Goal: Task Accomplishment & Management: Manage account settings

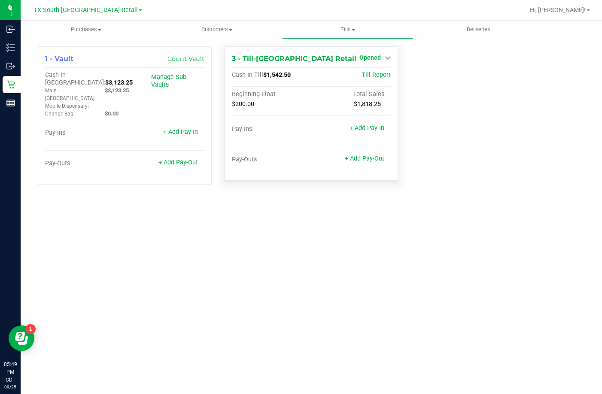
click at [378, 56] on span "Opened" at bounding box center [370, 57] width 21 height 7
click at [373, 77] on link "Close Till" at bounding box center [371, 75] width 23 height 7
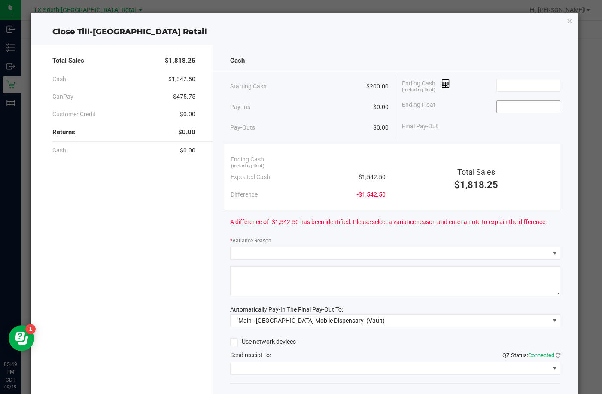
click at [501, 106] on input at bounding box center [528, 107] width 63 height 12
type input "$200.00"
click at [530, 85] on input at bounding box center [528, 85] width 63 height 12
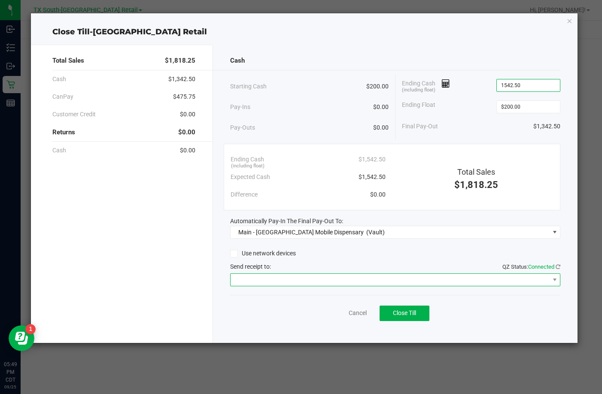
type input "$1,542.50"
click at [283, 280] on span at bounding box center [390, 280] width 319 height 12
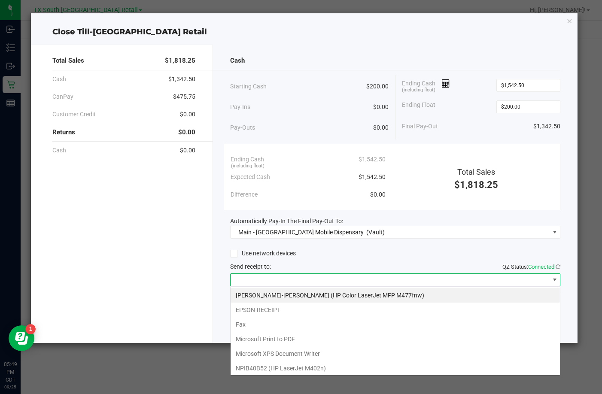
scroll to position [13, 330]
click at [260, 308] on li "EPSON-RECEIPT" at bounding box center [395, 310] width 329 height 15
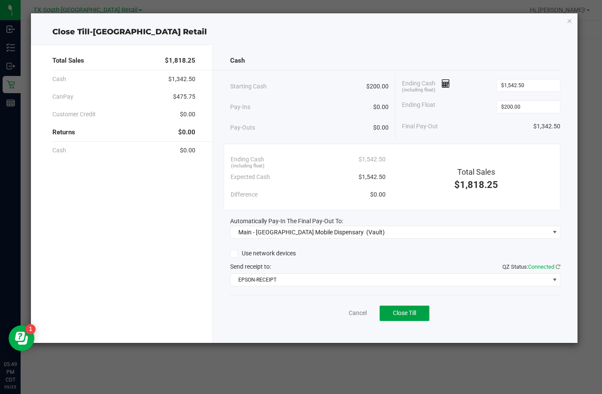
click at [427, 311] on button "Close Till" at bounding box center [405, 313] width 50 height 15
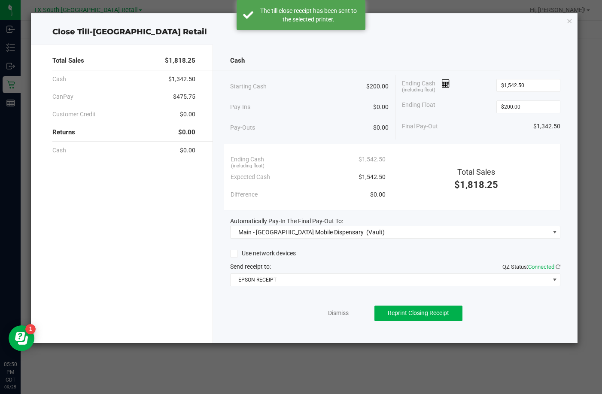
click at [330, 319] on div "Dismiss Reprint Closing Receipt" at bounding box center [395, 311] width 330 height 33
click at [331, 313] on link "Dismiss" at bounding box center [338, 313] width 21 height 9
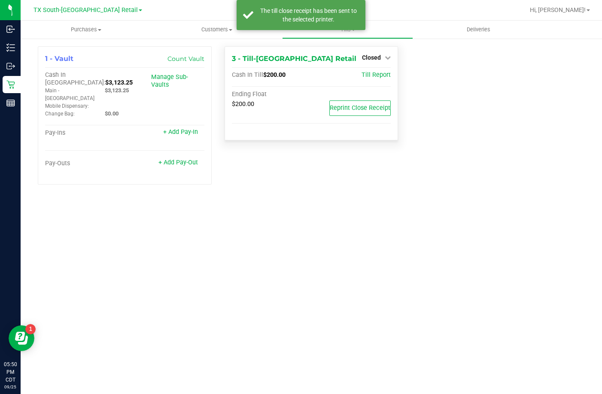
click at [375, 53] on div "Closed" at bounding box center [376, 57] width 29 height 10
click at [373, 54] on span "Closed" at bounding box center [371, 57] width 19 height 7
click at [366, 71] on div "Open Till" at bounding box center [372, 75] width 64 height 11
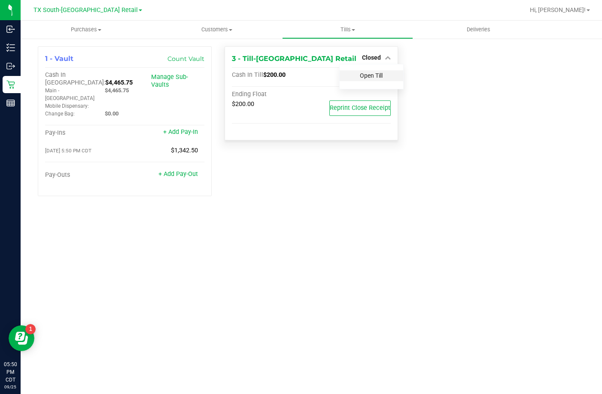
click at [372, 73] on link "Open Till" at bounding box center [371, 75] width 23 height 7
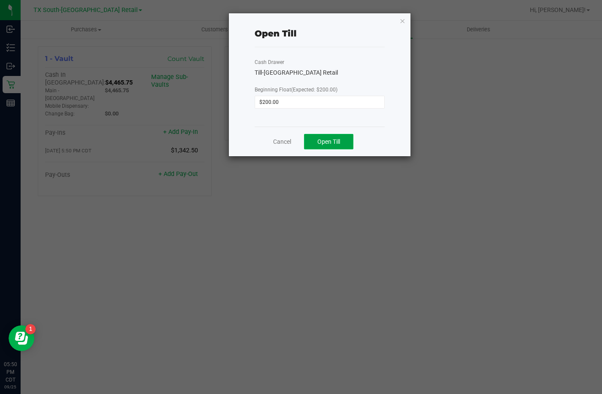
click at [339, 142] on span "Open Till" at bounding box center [328, 141] width 23 height 7
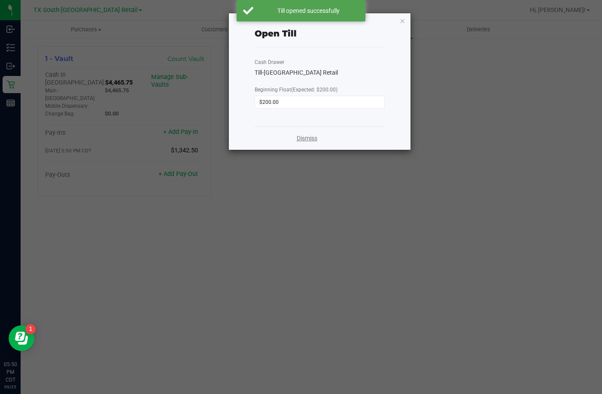
click at [308, 136] on link "Dismiss" at bounding box center [307, 138] width 21 height 9
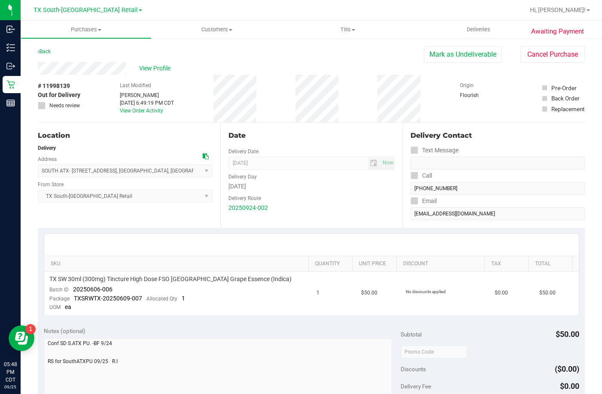
click at [314, 189] on div "Thursday" at bounding box center [312, 186] width 167 height 9
click at [446, 43] on div "Awaiting Payment Back Mark as Undeliverable Cancel Purchase View Profile # 1199…" at bounding box center [312, 357] width 582 height 638
click at [446, 54] on button "Mark as Undeliverable" at bounding box center [463, 54] width 78 height 16
click at [478, 57] on button "Mark as Packed" at bounding box center [470, 54] width 64 height 16
click at [478, 57] on button "Send Back to Created" at bounding box center [464, 54] width 76 height 16
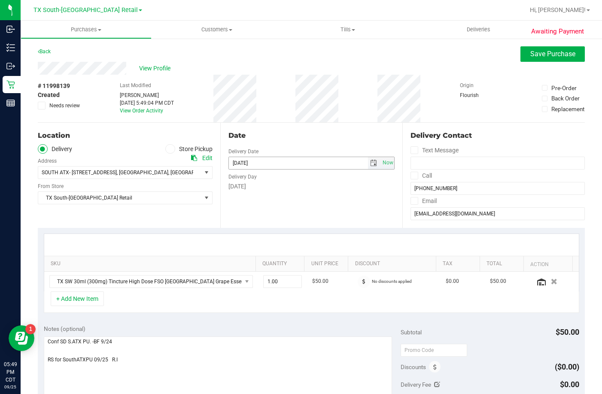
click at [370, 163] on span "select" at bounding box center [373, 163] width 7 height 7
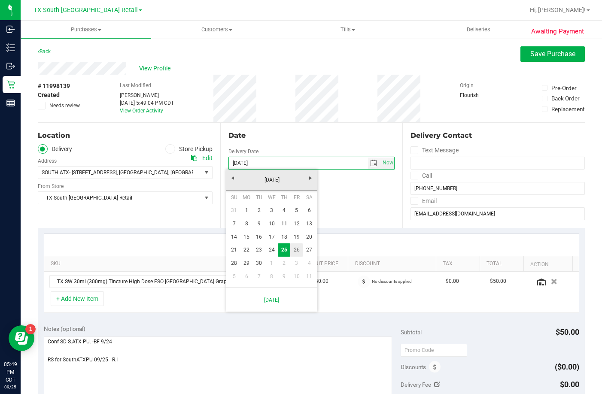
click at [298, 246] on link "26" at bounding box center [296, 250] width 12 height 13
type input "09/26/2025"
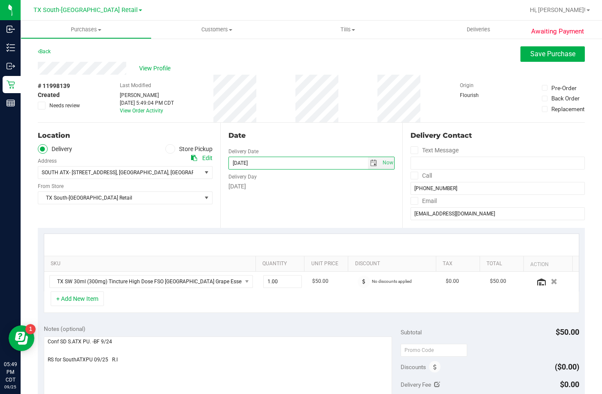
click at [338, 211] on div "Date Delivery Date 09/26/2025 Now 09/26/2025 07:00 AM Now Delivery Day Friday" at bounding box center [311, 175] width 183 height 105
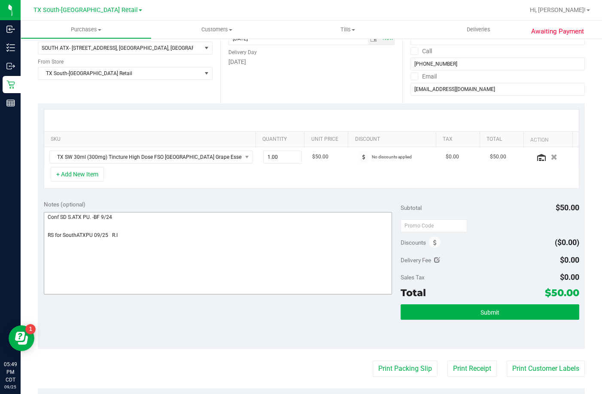
scroll to position [129, 0]
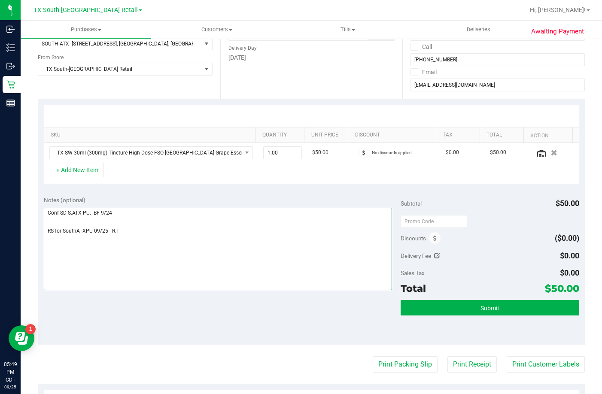
click at [247, 250] on textarea at bounding box center [218, 249] width 348 height 82
drag, startPoint x: 121, startPoint y: 236, endPoint x: 43, endPoint y: 241, distance: 78.4
click at [43, 241] on div "Notes (optional) Subtotal $50.00 Discounts ($0.00) Delivery Fee $0.00 Sales Tax…" at bounding box center [311, 267] width 547 height 155
click at [134, 246] on textarea at bounding box center [218, 249] width 348 height 82
paste textarea "RS for SouthATXPU 09/25 R.I"
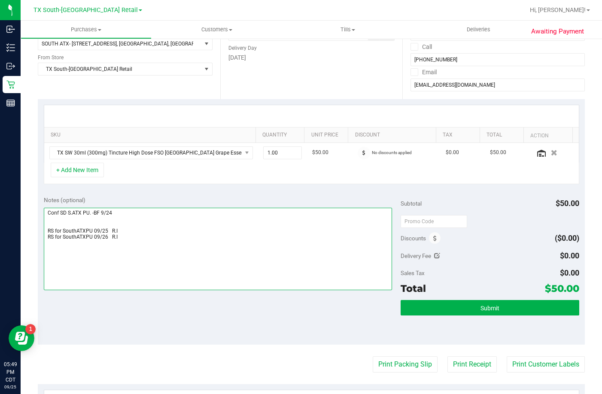
click at [45, 237] on textarea at bounding box center [218, 249] width 348 height 82
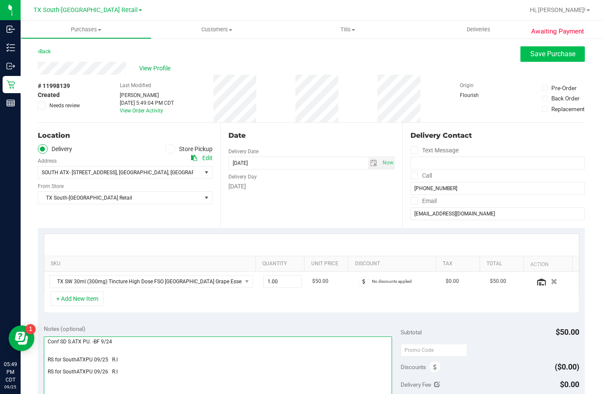
type textarea "Conf SD S.ATX PU. -BF 9/24 RS for SouthATXPU 09/25 R.I RS for SouthATXPU 09/26 …"
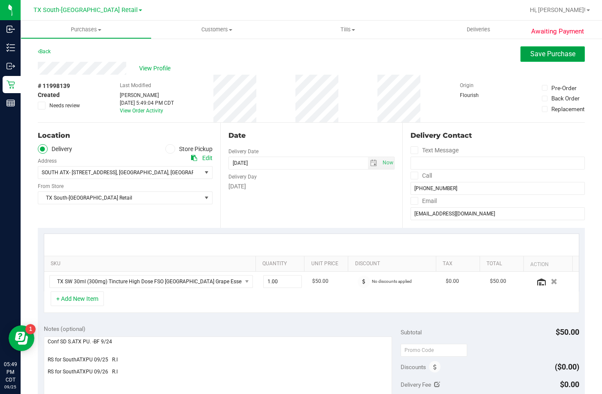
click at [536, 56] on span "Save Purchase" at bounding box center [552, 54] width 45 height 8
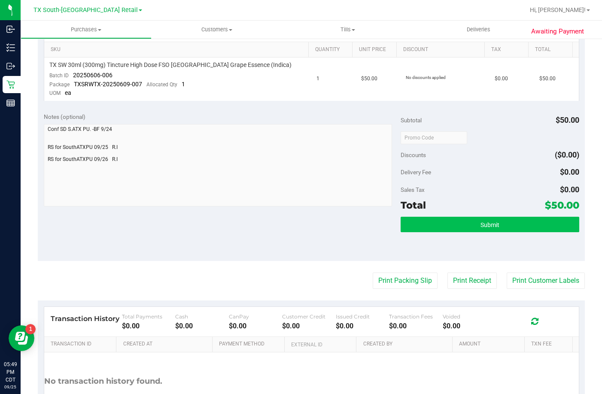
scroll to position [215, 0]
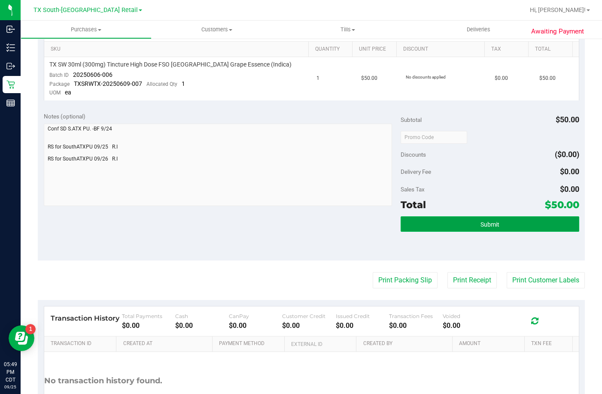
click at [429, 228] on button "Submit" at bounding box center [490, 223] width 179 height 15
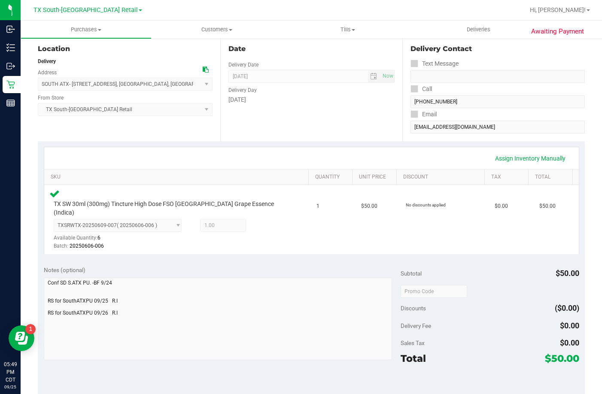
scroll to position [172, 0]
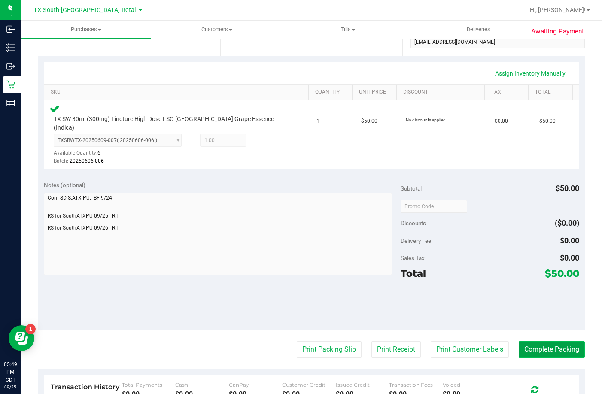
click at [552, 341] on button "Complete Packing" at bounding box center [552, 349] width 66 height 16
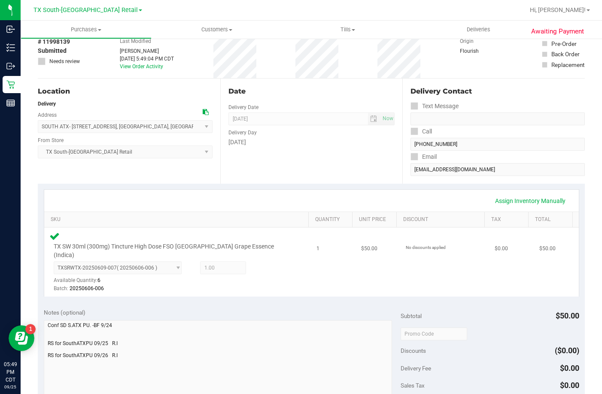
scroll to position [0, 0]
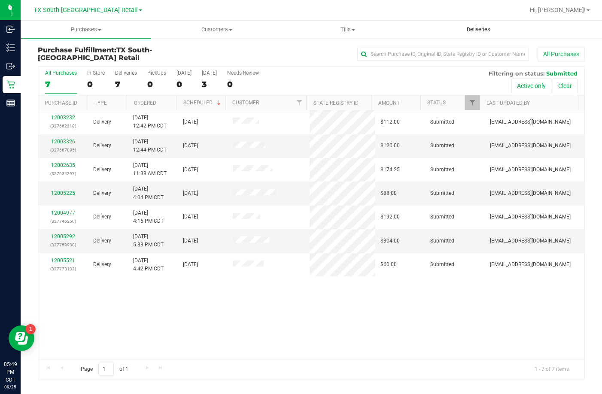
click at [455, 29] on span "Deliveries" at bounding box center [478, 30] width 47 height 8
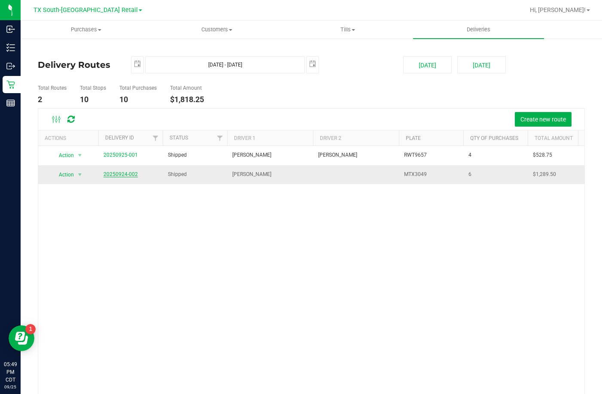
click at [124, 174] on link "20250924-002" at bounding box center [121, 174] width 34 height 6
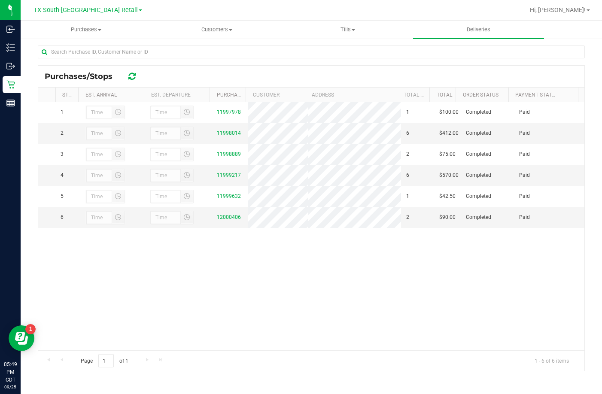
scroll to position [39, 0]
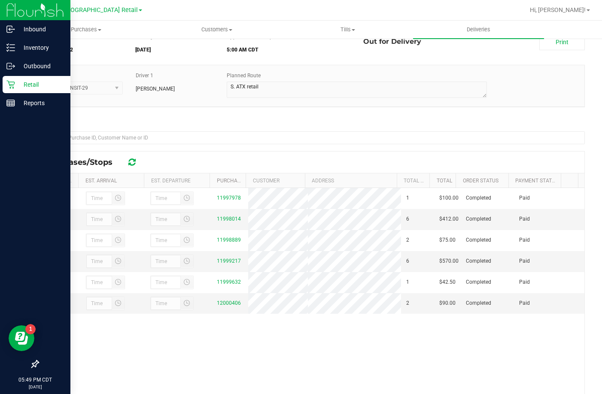
click at [18, 87] on p "Retail" at bounding box center [41, 84] width 52 height 10
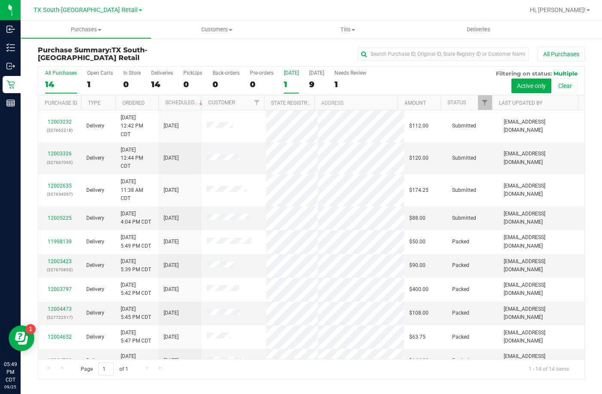
click at [285, 77] on label "Today 1" at bounding box center [291, 82] width 15 height 24
click at [0, 0] on input "Today 1" at bounding box center [0, 0] width 0 height 0
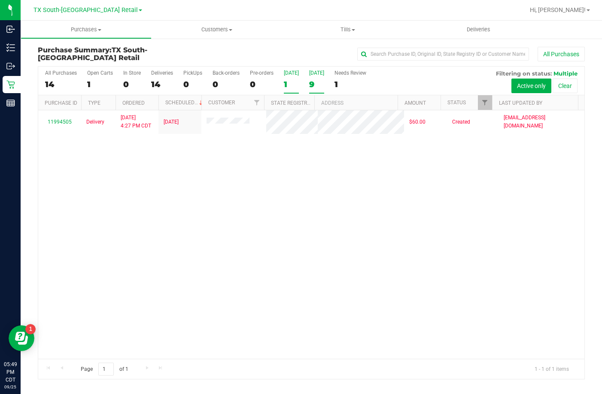
click at [314, 77] on label "Tomorrow 9" at bounding box center [316, 82] width 15 height 24
click at [0, 0] on input "Tomorrow 9" at bounding box center [0, 0] width 0 height 0
